Goal: Obtain resource: Obtain resource

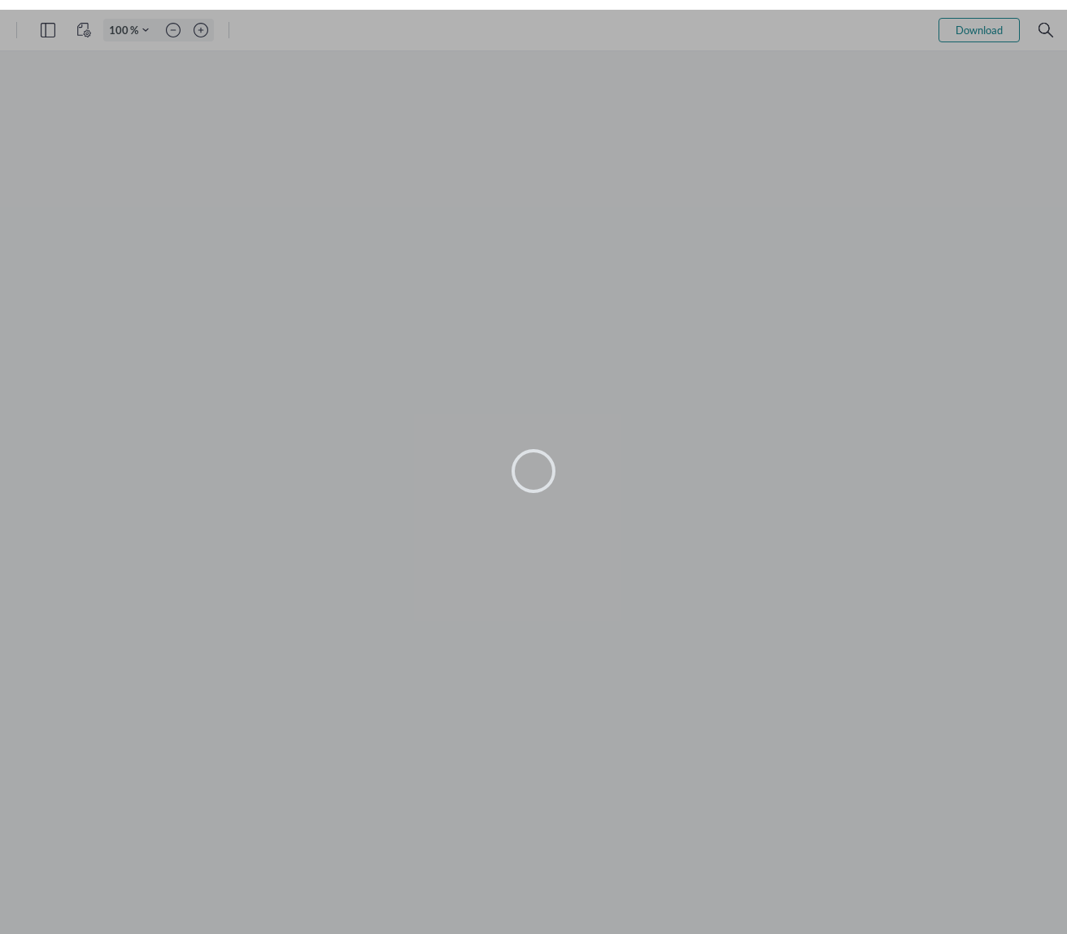
type input "129"
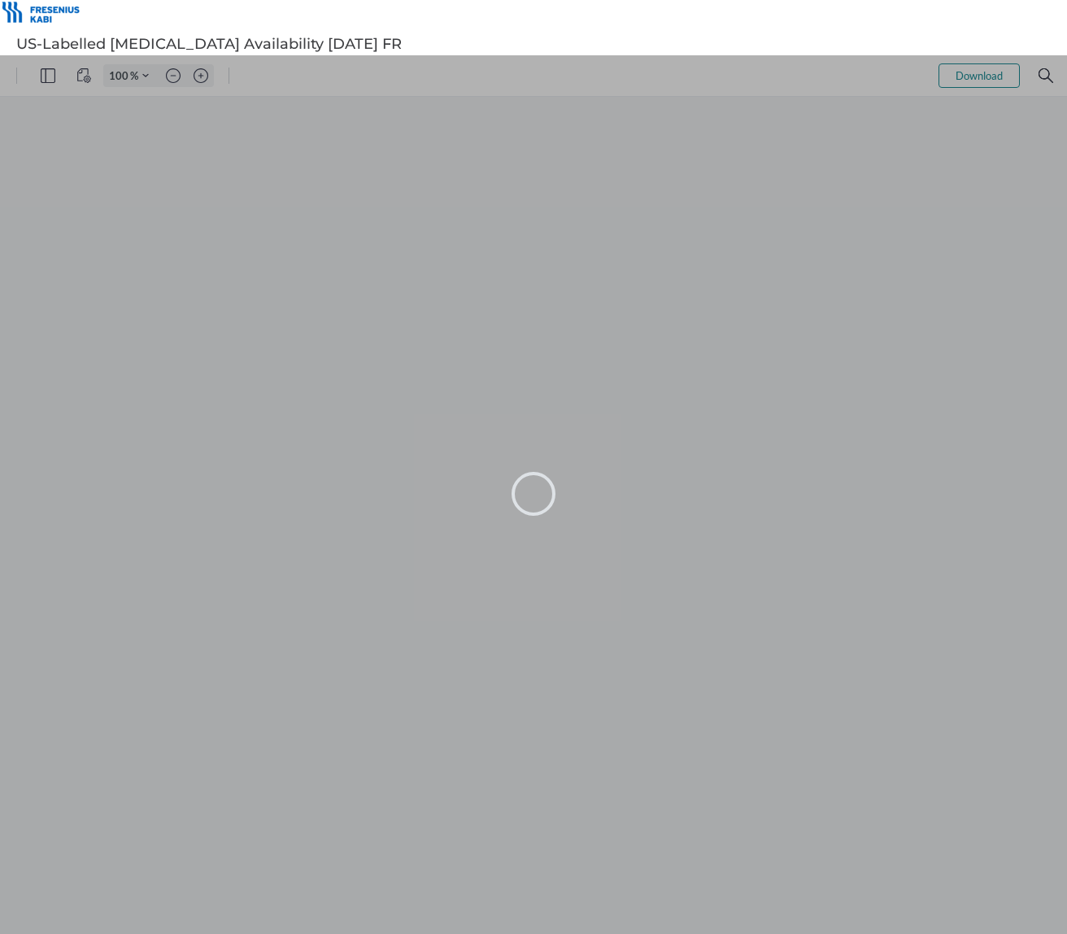
type input "129"
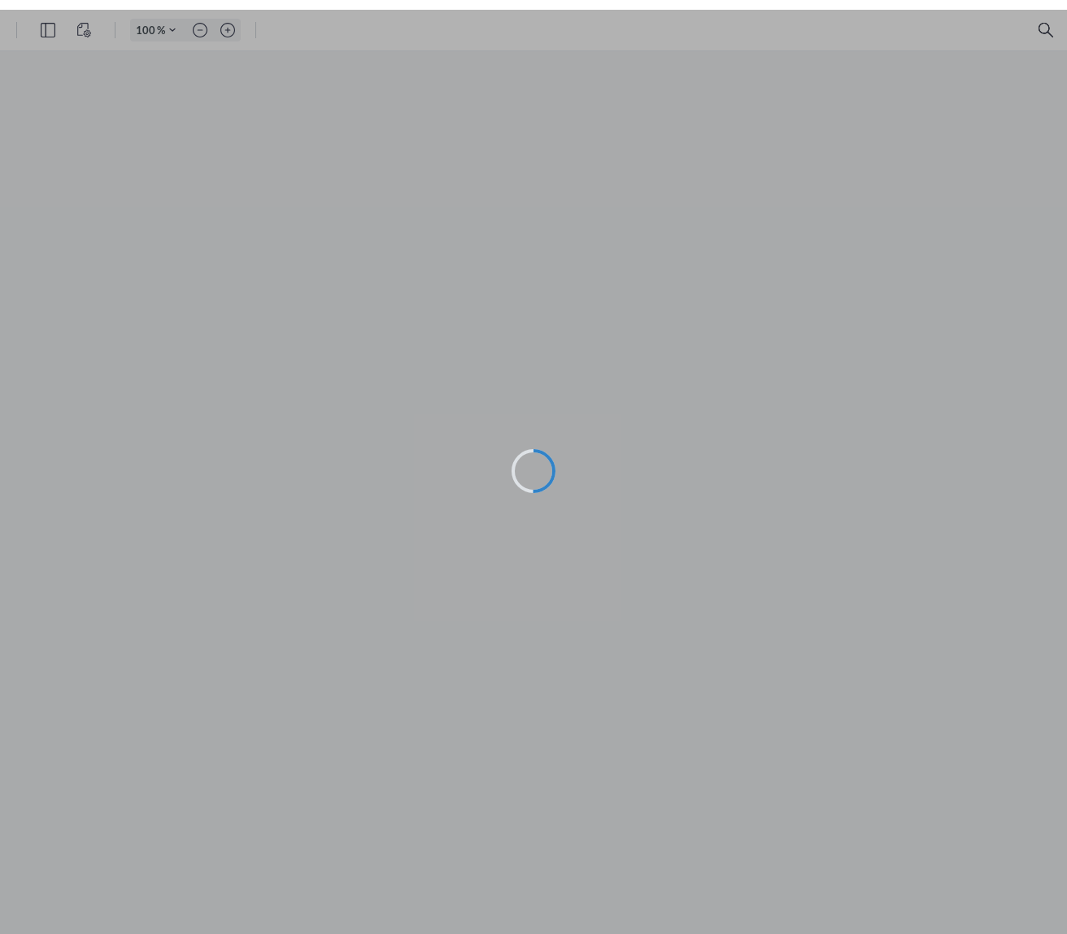
type input "129"
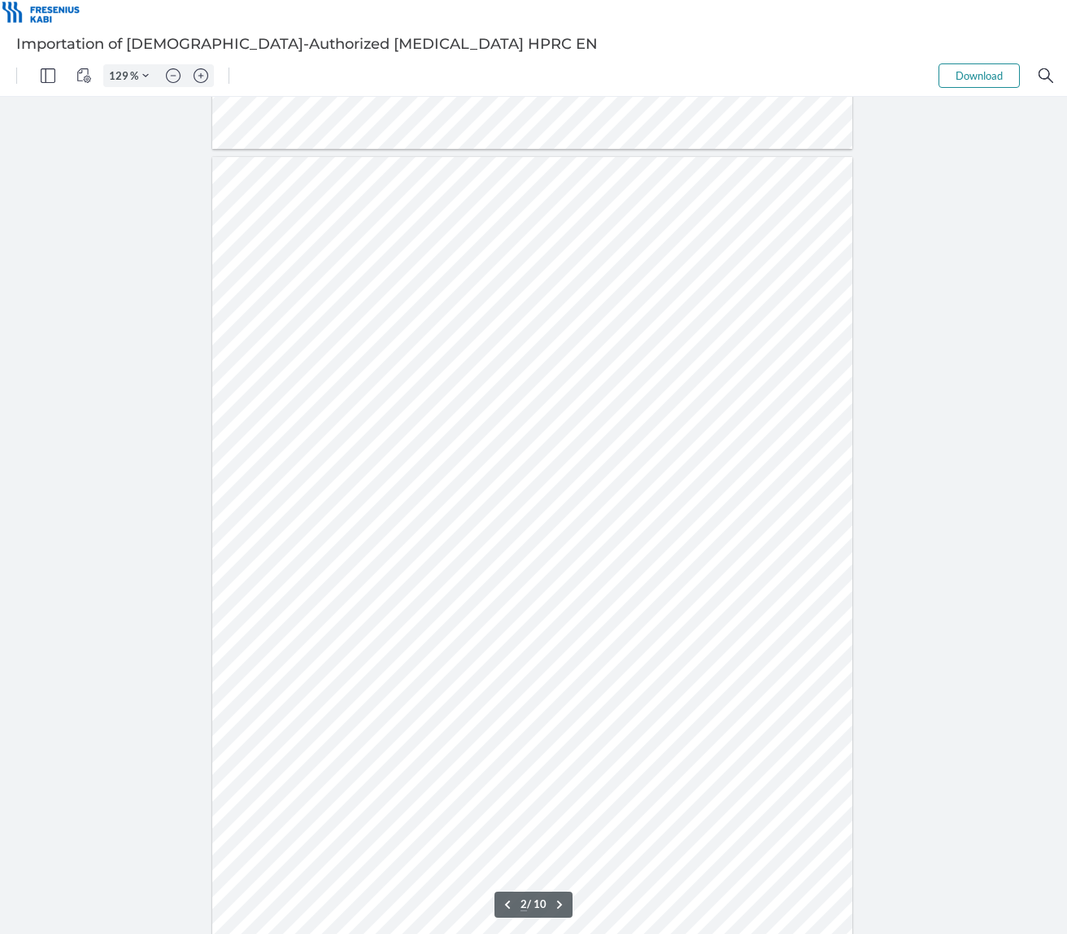
scroll to position [40, 0]
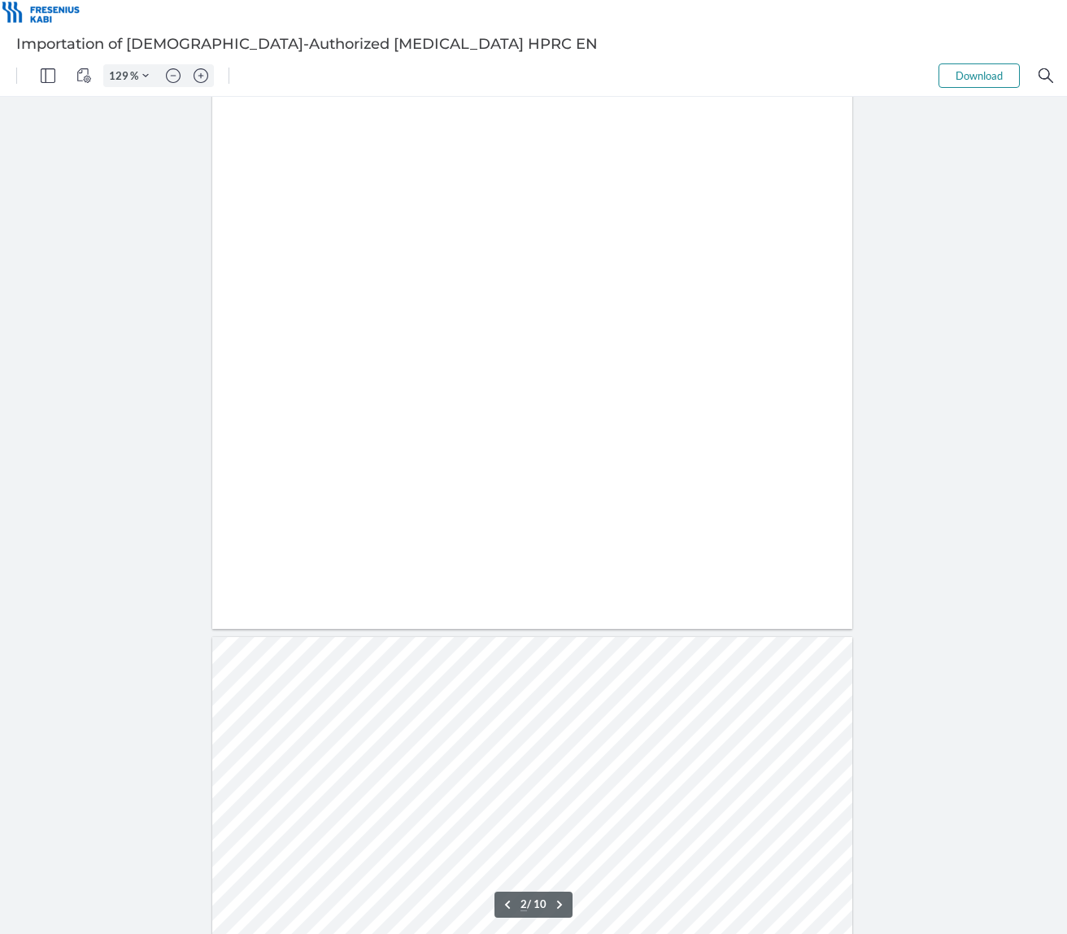
type input "1"
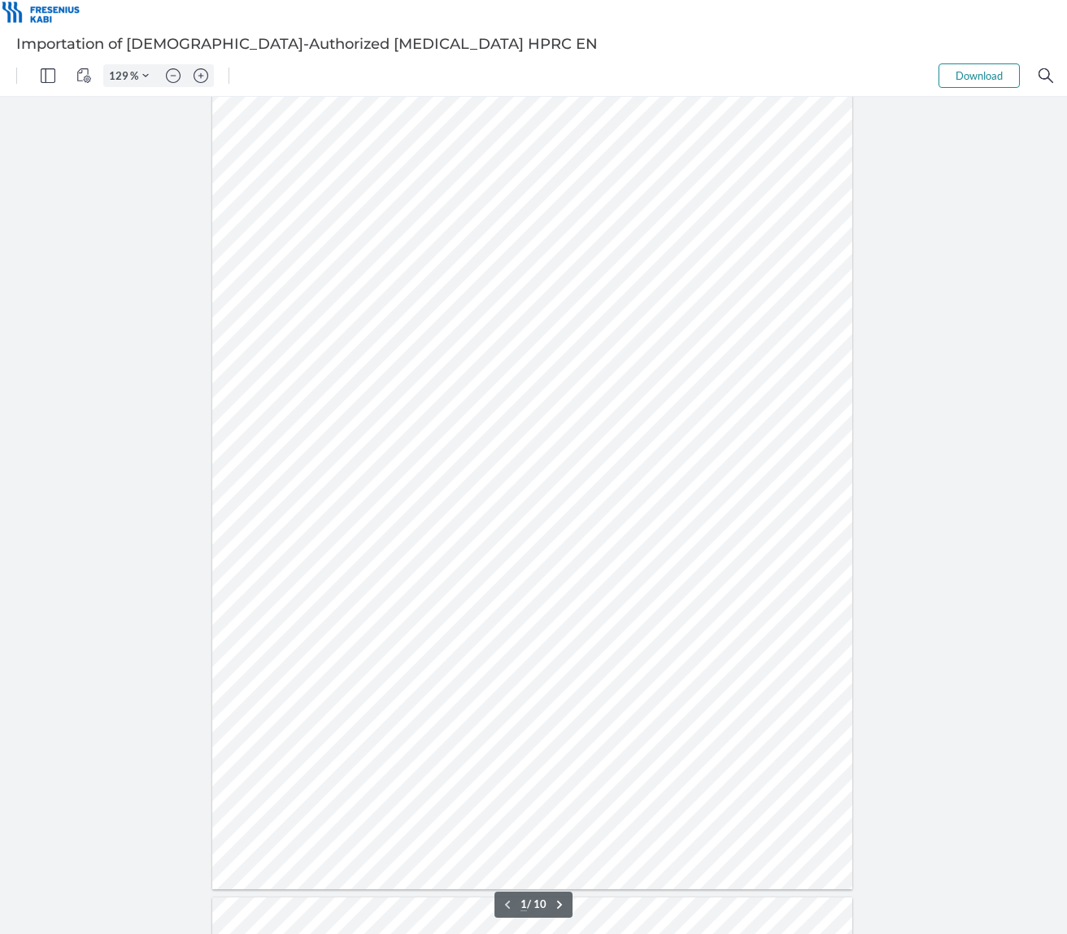
scroll to position [0, 0]
